Goal: Navigation & Orientation: Find specific page/section

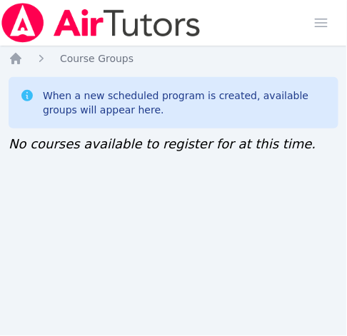
click at [9, 213] on div "Home Sessions Study Groups Students Messages Open user menu Jennifer (Jen) Grub…" at bounding box center [173, 168] width 347 height 336
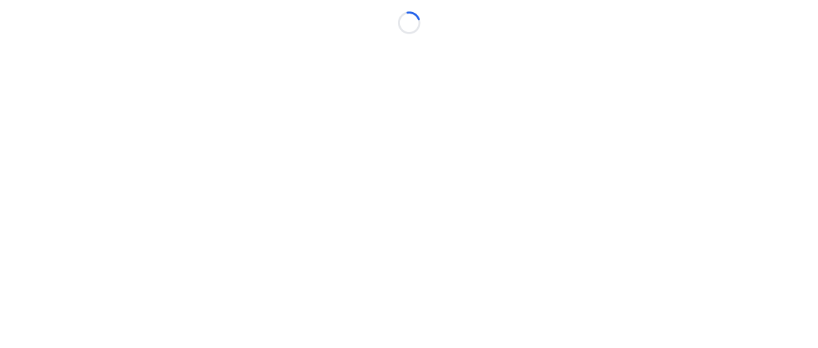
click at [454, 24] on div "Loading..." at bounding box center [409, 17] width 818 height 34
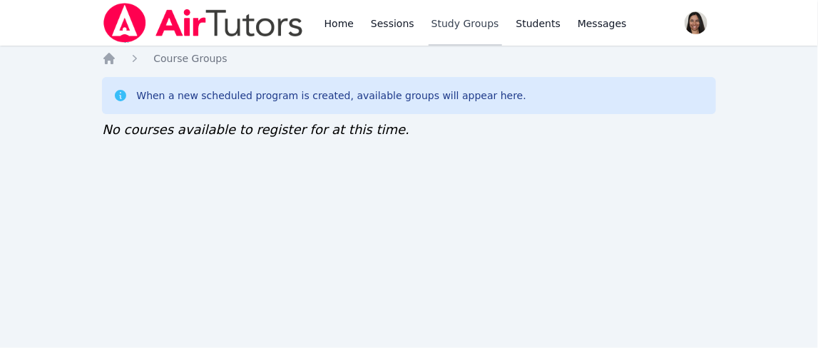
click at [465, 21] on link "Study Groups" at bounding box center [465, 23] width 73 height 46
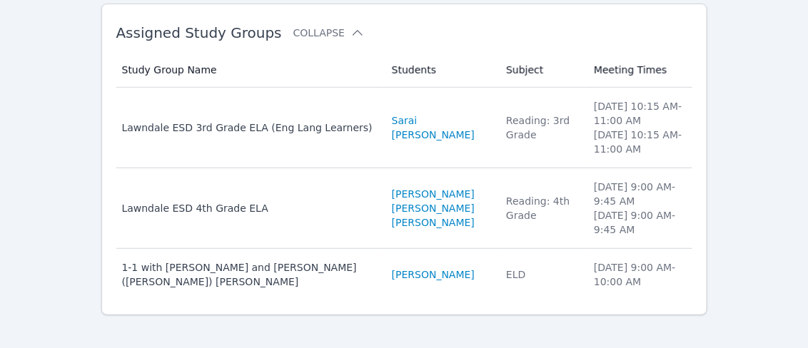
scroll to position [146, 0]
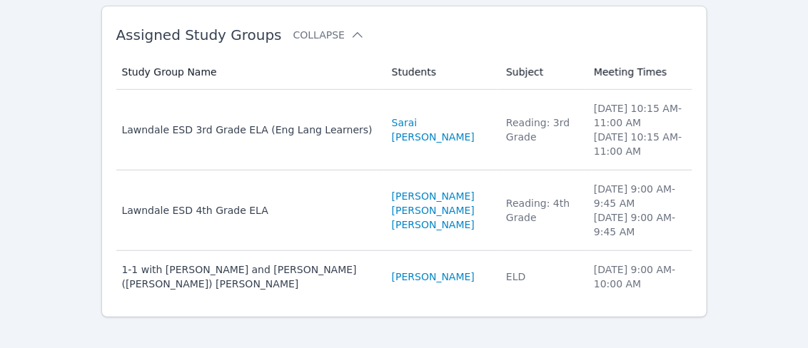
click at [18, 59] on div "Home Sessions Study Groups Students Messages Open user menu Jennifer (Jen) Grub…" at bounding box center [404, 108] width 808 height 509
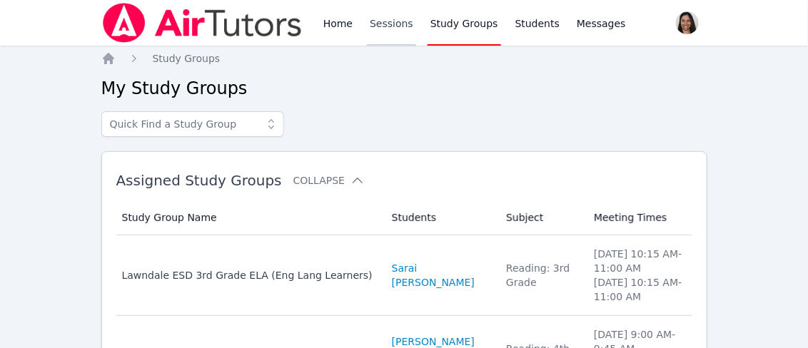
click at [389, 29] on link "Sessions" at bounding box center [391, 23] width 49 height 46
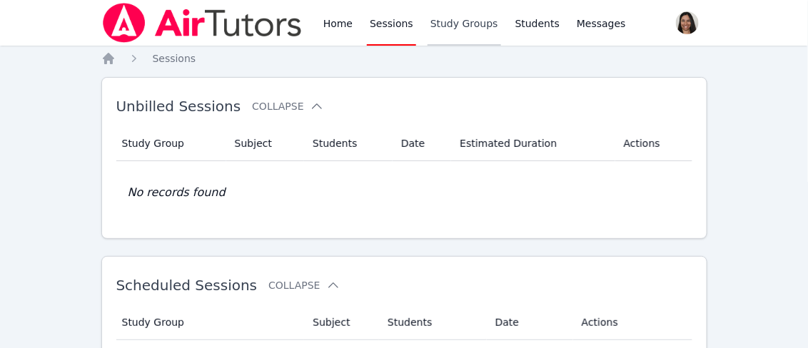
click at [460, 29] on link "Study Groups" at bounding box center [463, 23] width 73 height 46
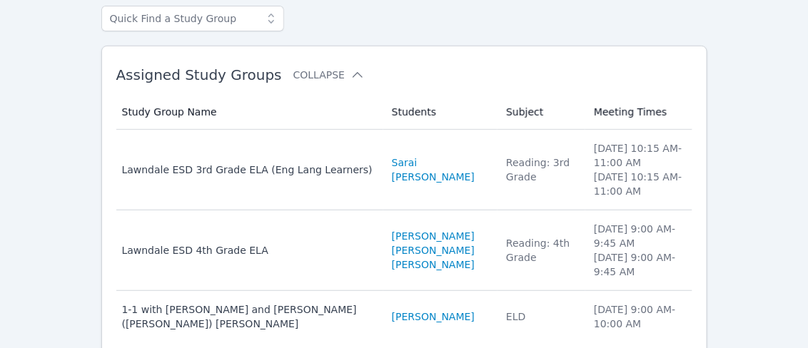
scroll to position [146, 0]
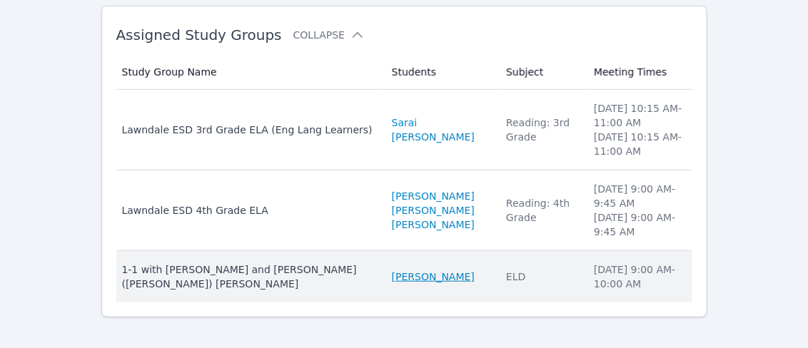
click at [392, 276] on link "Rey MacKay" at bounding box center [433, 277] width 83 height 14
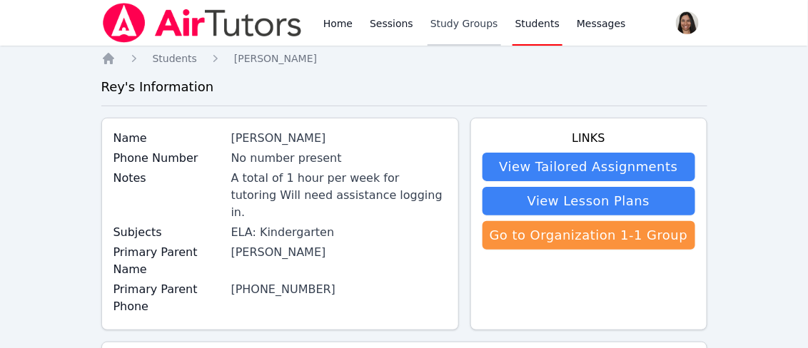
click at [438, 26] on link "Study Groups" at bounding box center [463, 23] width 73 height 46
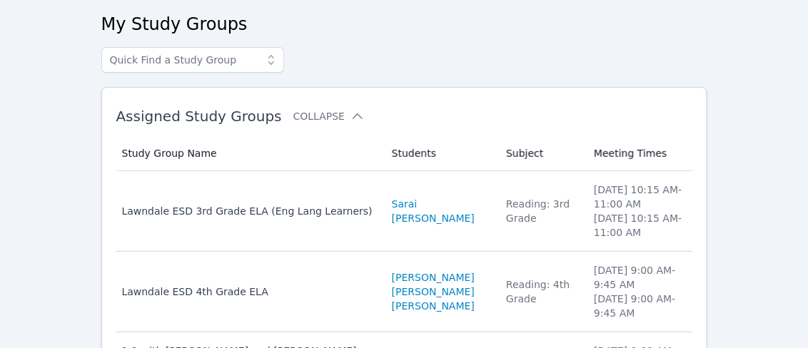
scroll to position [119, 0]
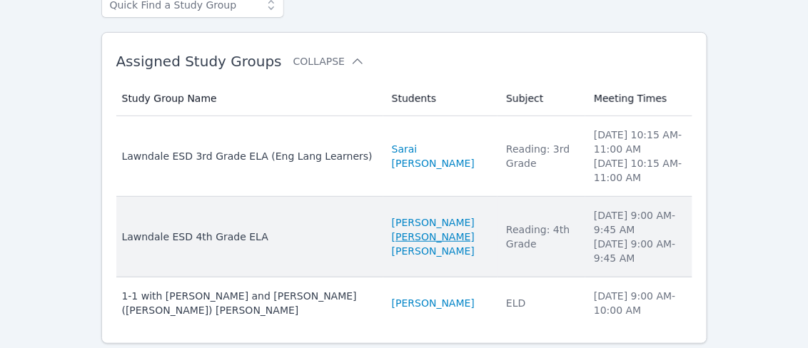
click at [394, 230] on link "Kevin Rivas Martinez" at bounding box center [433, 237] width 83 height 14
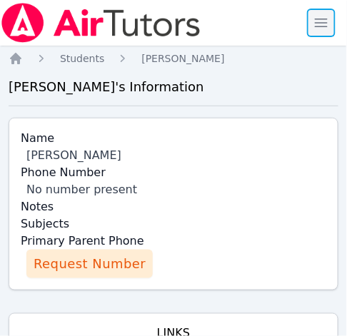
click at [321, 28] on span "button" at bounding box center [320, 22] width 31 height 31
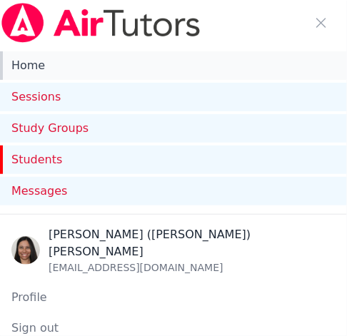
click at [35, 70] on link "Home" at bounding box center [173, 65] width 347 height 29
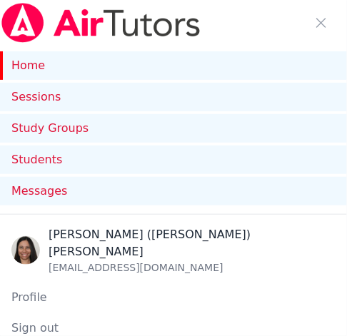
click at [35, 70] on link "Home" at bounding box center [173, 65] width 347 height 29
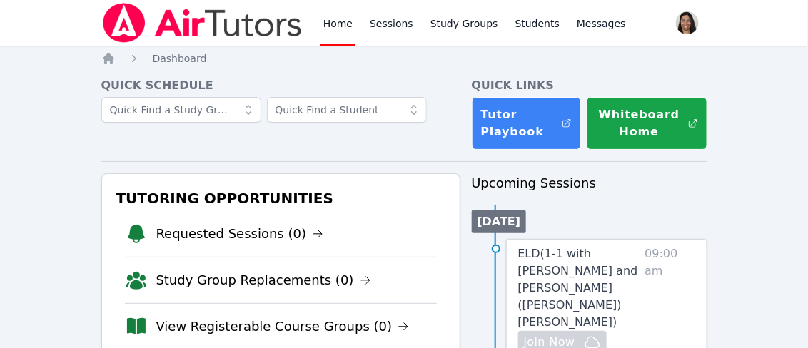
click at [342, 21] on link "Home" at bounding box center [337, 23] width 35 height 46
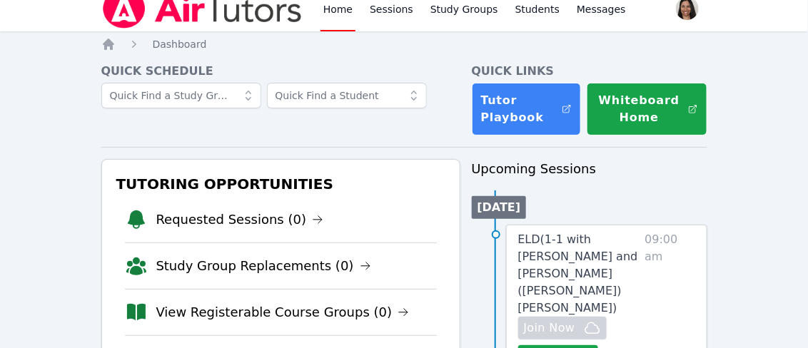
scroll to position [63, 0]
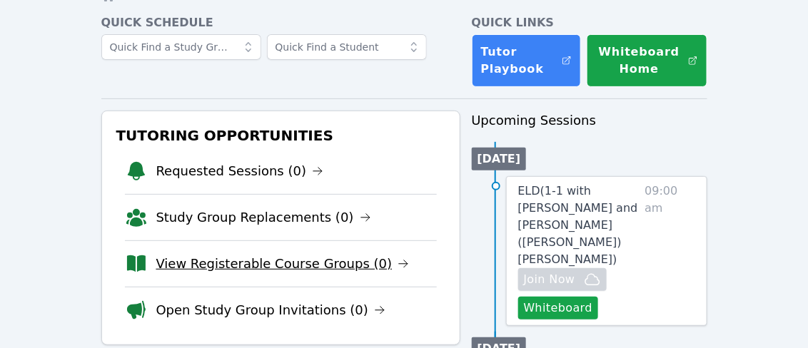
click at [255, 261] on link "View Registerable Course Groups (0)" at bounding box center [282, 264] width 253 height 20
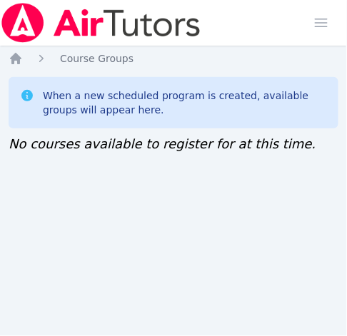
drag, startPoint x: 0, startPoint y: 0, endPoint x: 8, endPoint y: 254, distance: 254.1
click at [8, 254] on div "Home Sessions Study Groups Students Messages Open user menu Jennifer (Jen) Grub…" at bounding box center [173, 168] width 347 height 336
